Goal: Check status: Check status

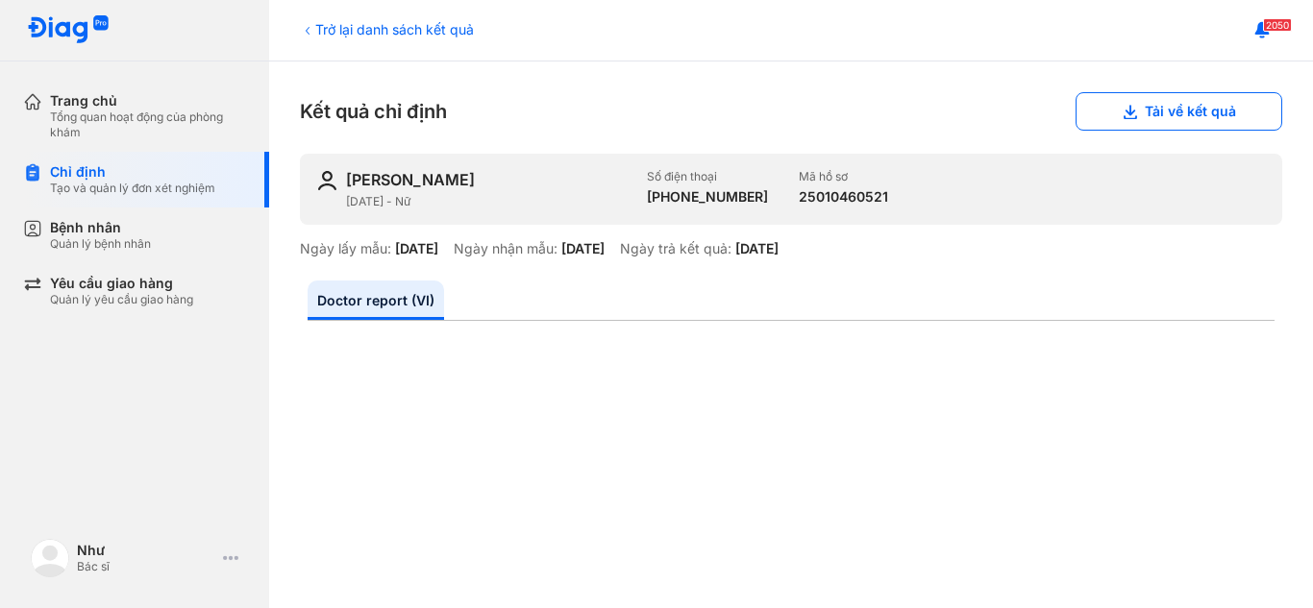
click at [441, 26] on div "Trở lại danh sách kết quả" at bounding box center [387, 29] width 174 height 20
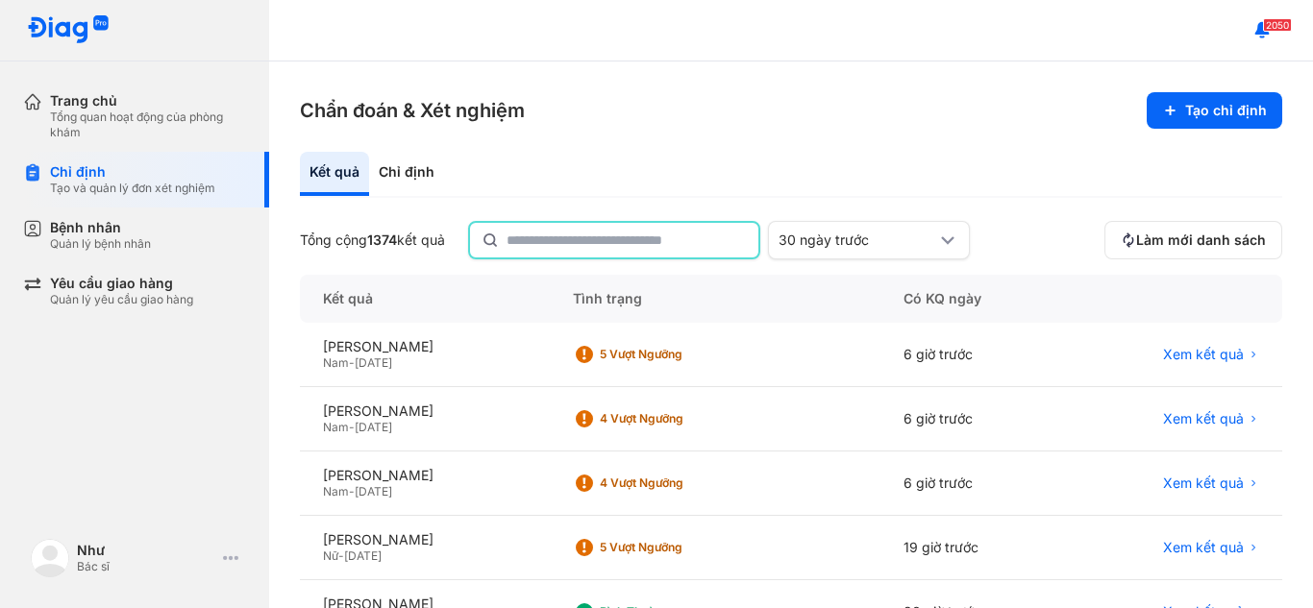
click at [599, 234] on input "text" at bounding box center [626, 240] width 240 height 35
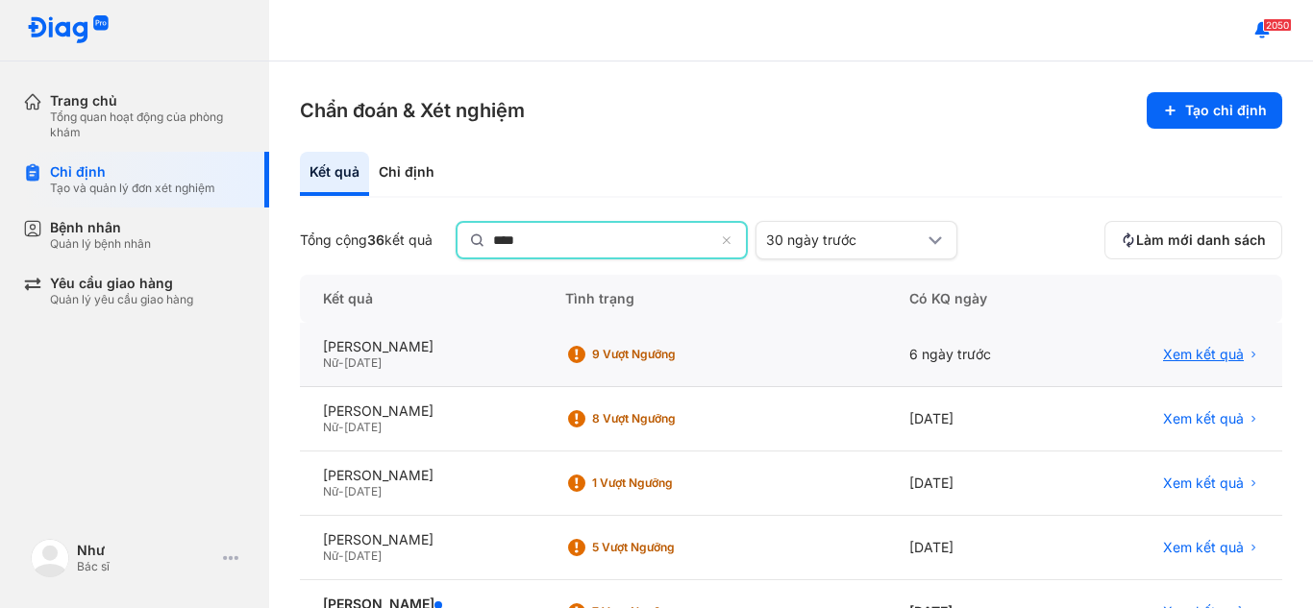
type input "****"
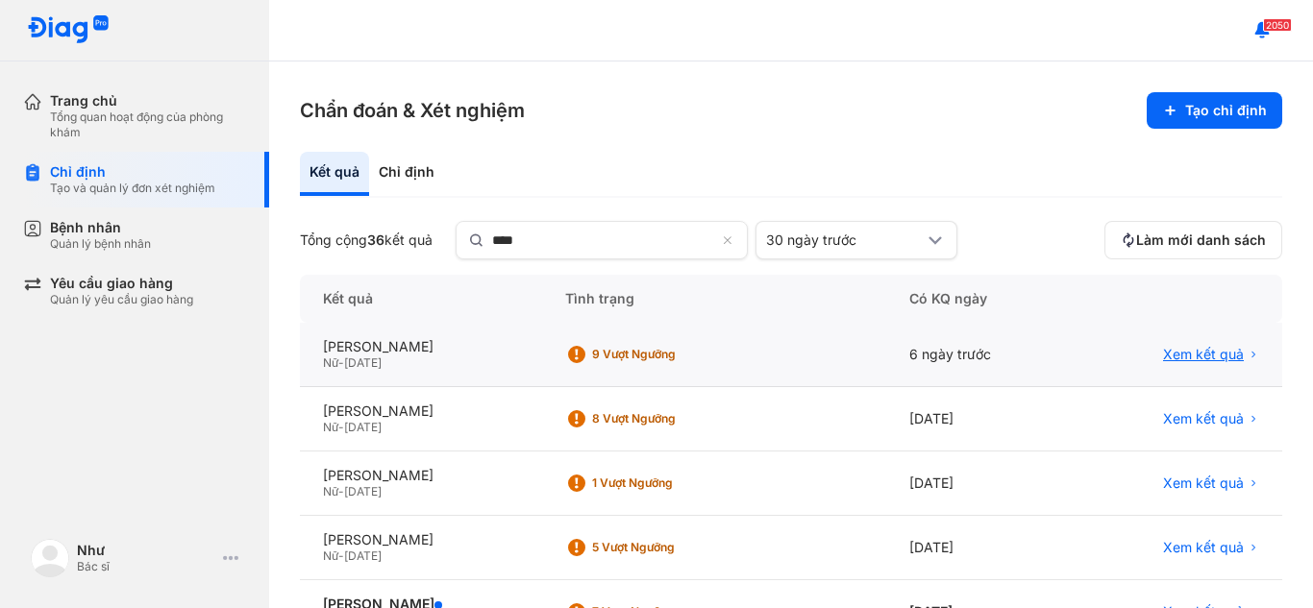
click at [1166, 354] on span "Xem kết quả" at bounding box center [1203, 354] width 81 height 17
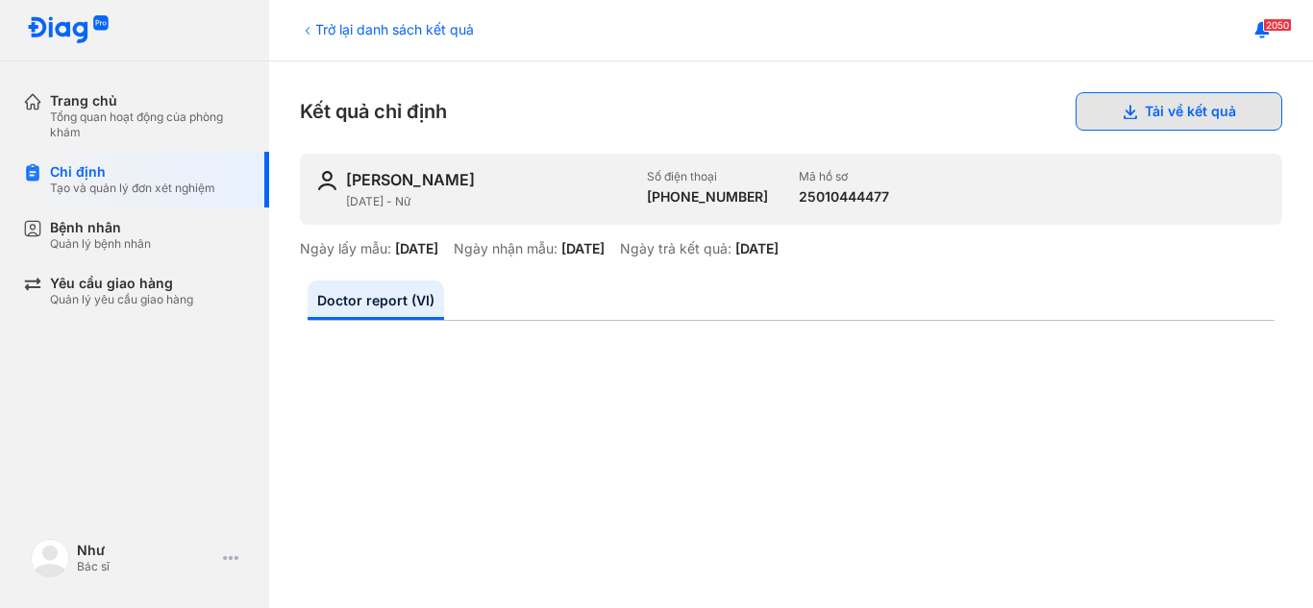
click at [1177, 107] on button "Tải về kết quả" at bounding box center [1178, 111] width 207 height 38
click at [351, 29] on div "Trở lại danh sách kết quả" at bounding box center [387, 29] width 174 height 20
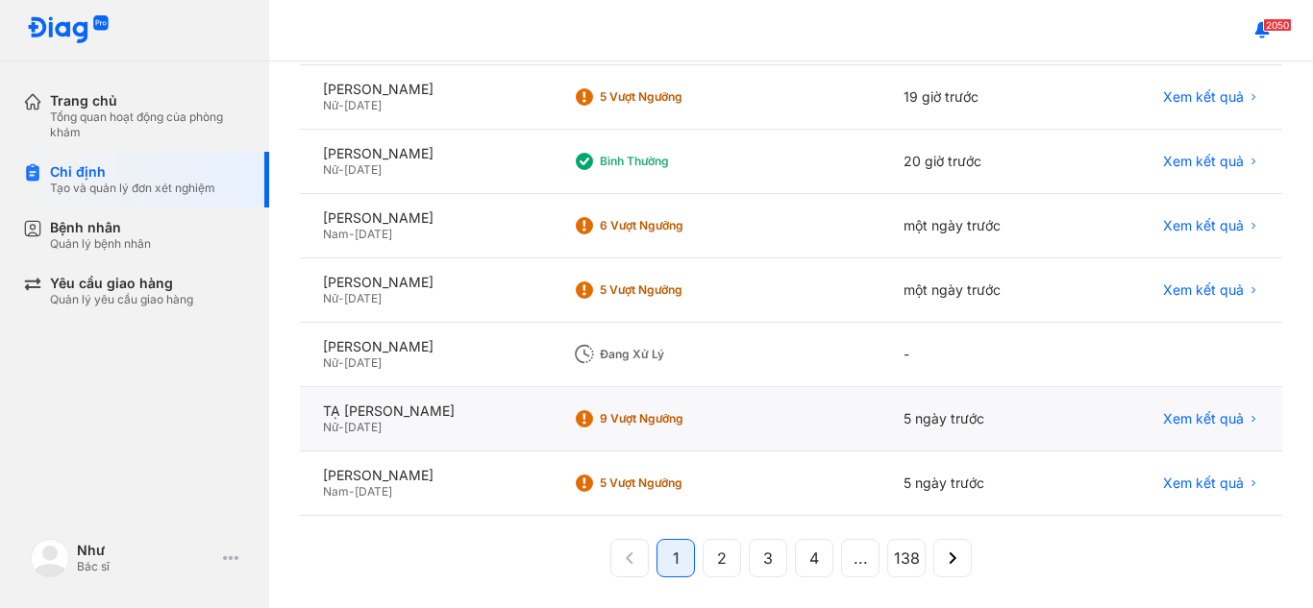
scroll to position [458, 0]
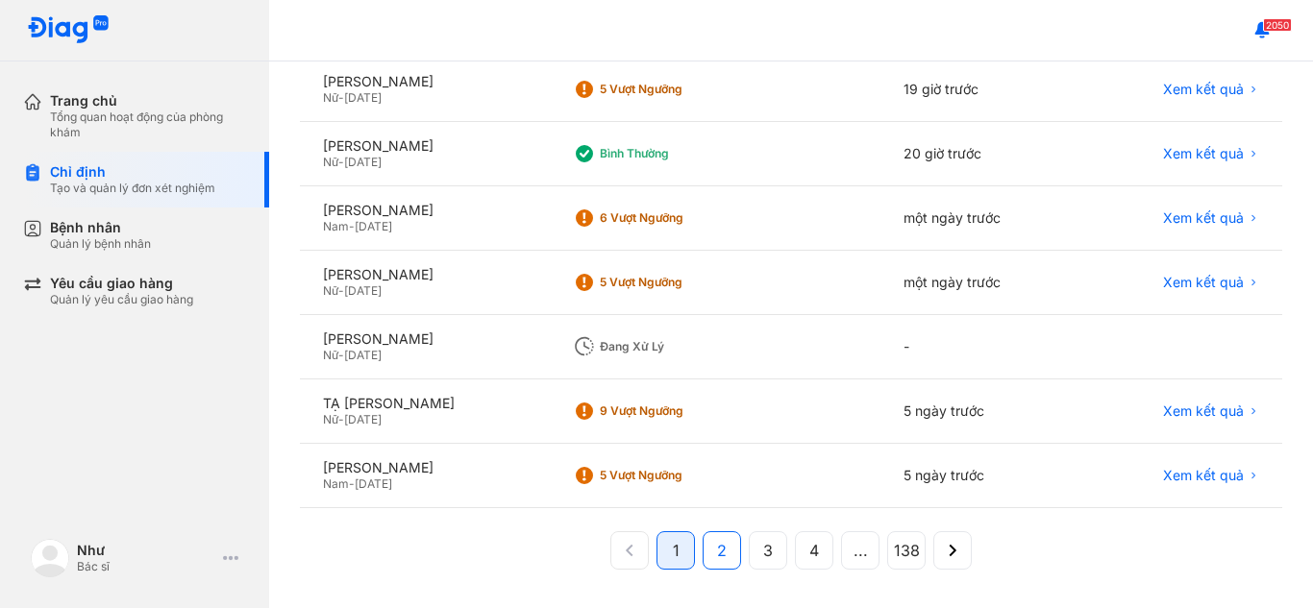
click at [749, 555] on button "2" at bounding box center [768, 550] width 38 height 38
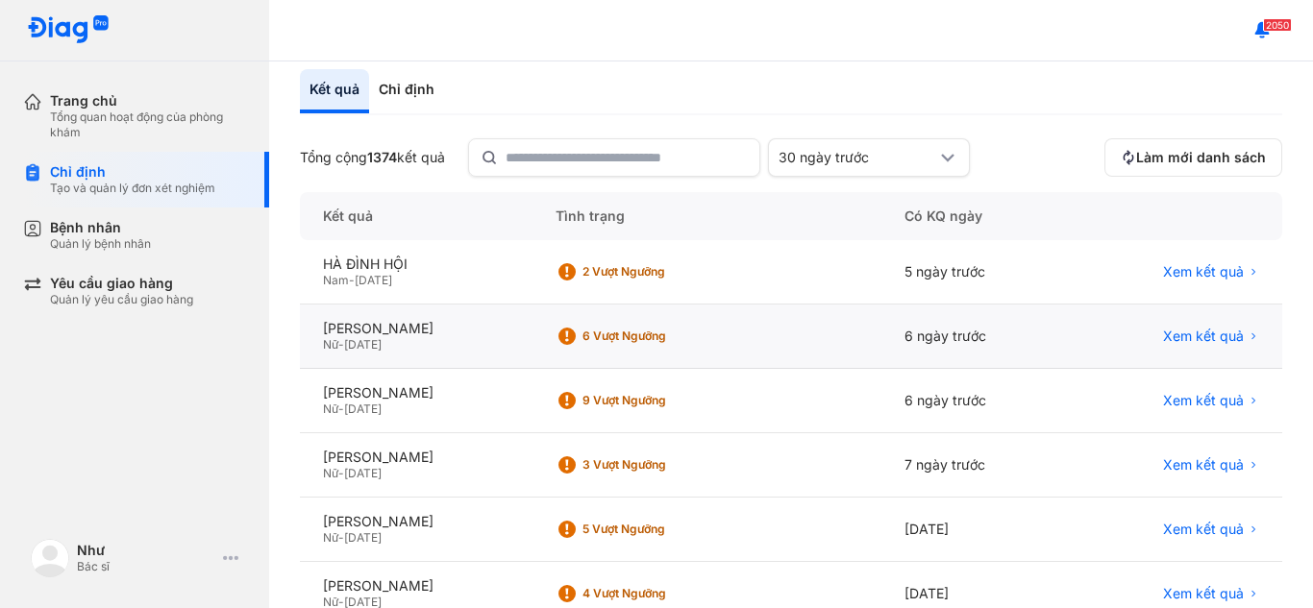
scroll to position [192, 0]
